Goal: Task Accomplishment & Management: Manage account settings

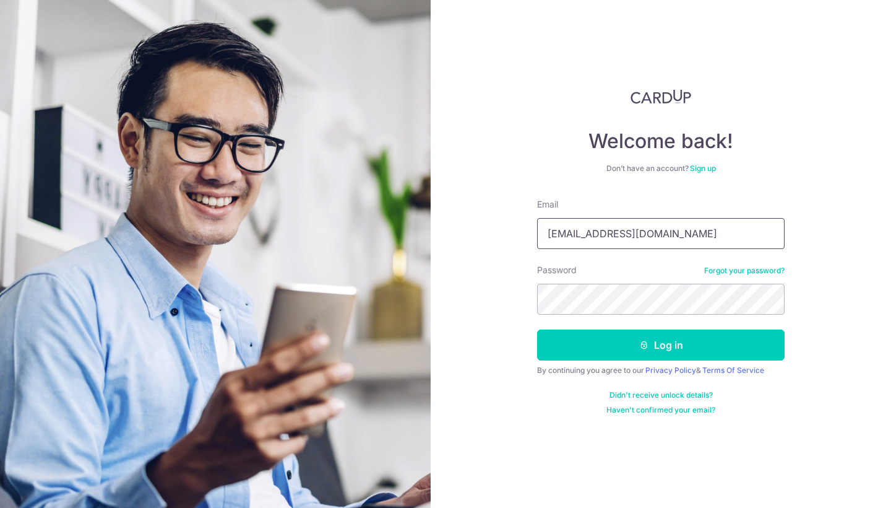
type input "fariswu@hotmail.com"
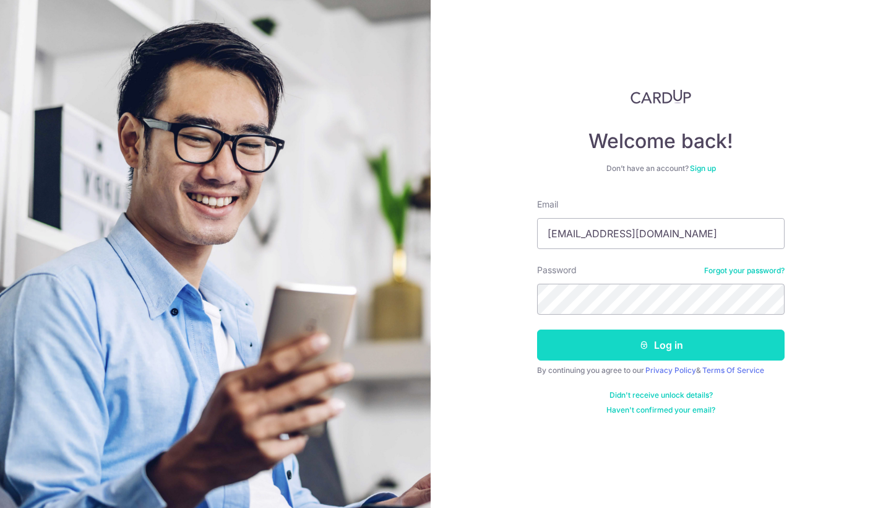
click at [637, 349] on button "Log in" at bounding box center [661, 344] width 248 height 31
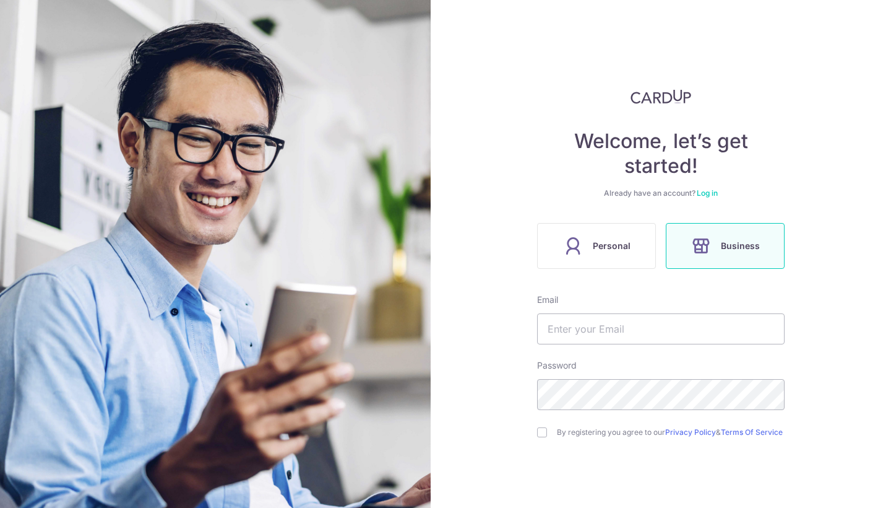
click at [710, 190] on link "Log in" at bounding box center [707, 192] width 21 height 9
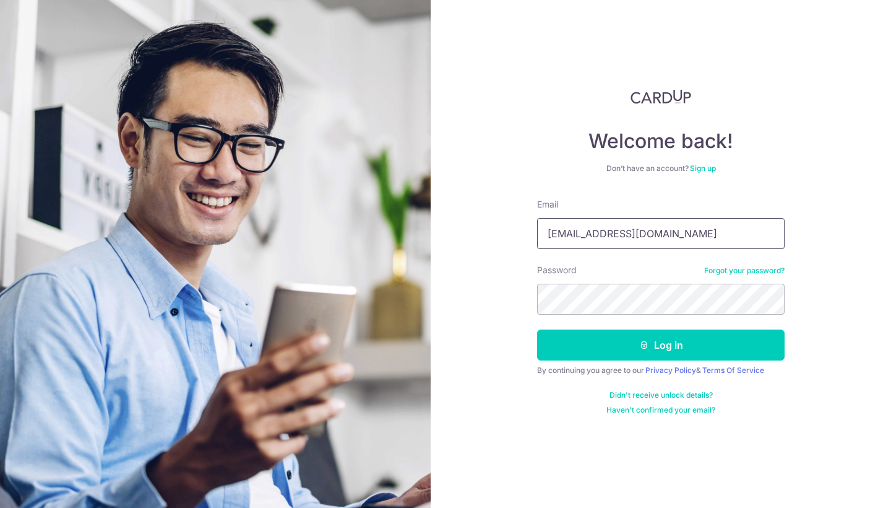
type input "fariswu@hotmail.com"
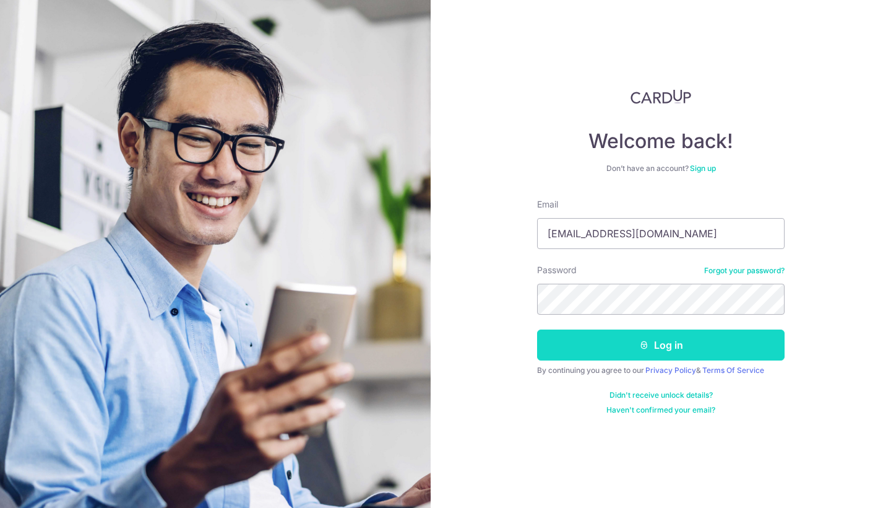
click at [703, 345] on button "Log in" at bounding box center [661, 344] width 248 height 31
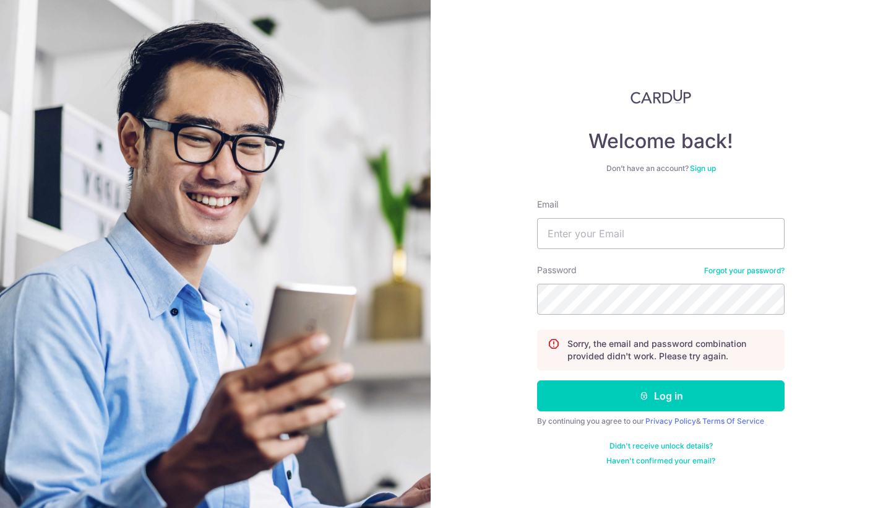
click at [735, 269] on link "Forgot your password?" at bounding box center [744, 271] width 80 height 10
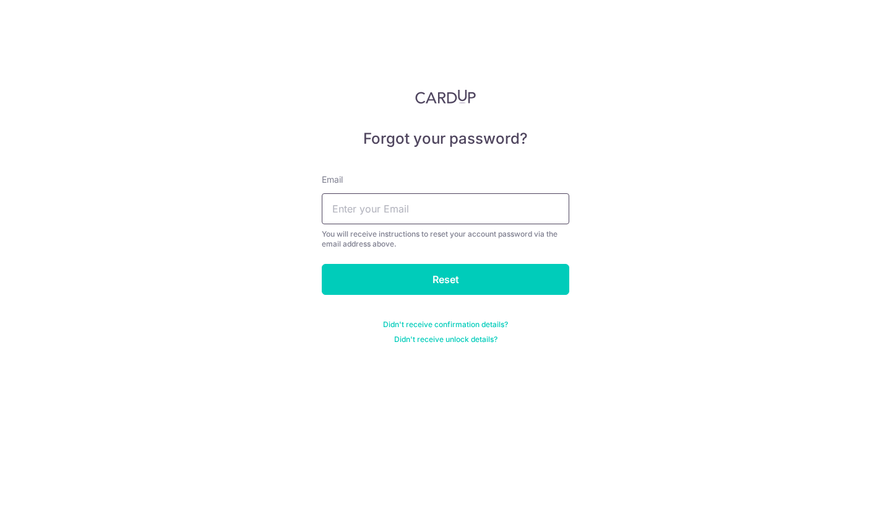
click at [396, 207] on input "text" at bounding box center [446, 208] width 248 height 31
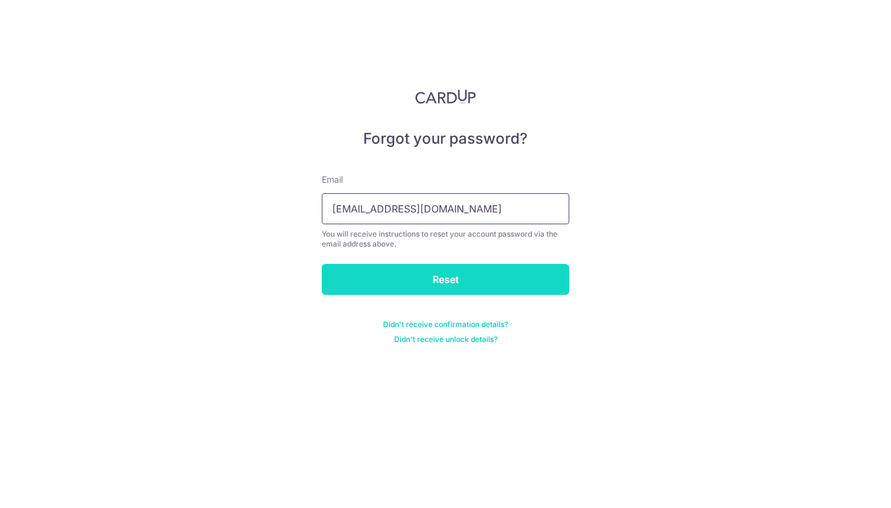
type input "fariswu@hotmail.com"
click at [439, 267] on input "Reset" at bounding box center [446, 279] width 248 height 31
